Goal: Task Accomplishment & Management: Manage account settings

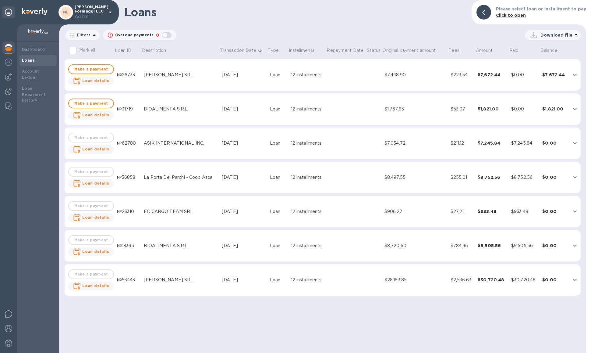
click at [106, 9] on div "[PERSON_NAME] Formaggi LLC Admin" at bounding box center [86, 12] width 55 height 15
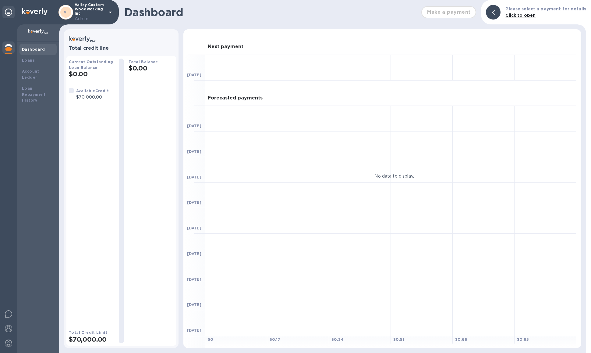
click at [7, 48] on img at bounding box center [8, 47] width 7 height 7
click at [33, 66] on div "Account Ledger" at bounding box center [38, 74] width 37 height 17
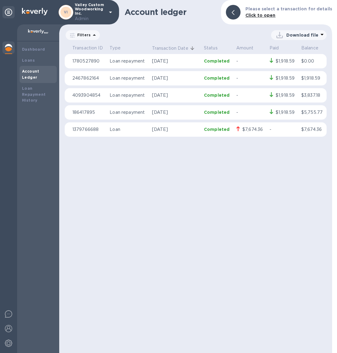
click at [101, 9] on p "Valley Custom Woodworking Inc. Admin" at bounding box center [90, 12] width 30 height 19
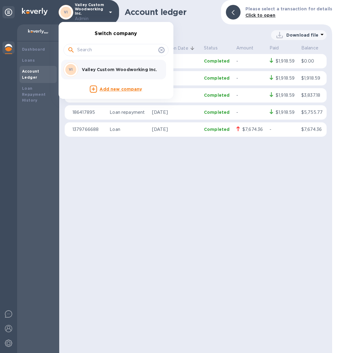
click at [124, 194] on div at bounding box center [168, 176] width 337 height 353
